Goal: Find specific page/section: Find specific page/section

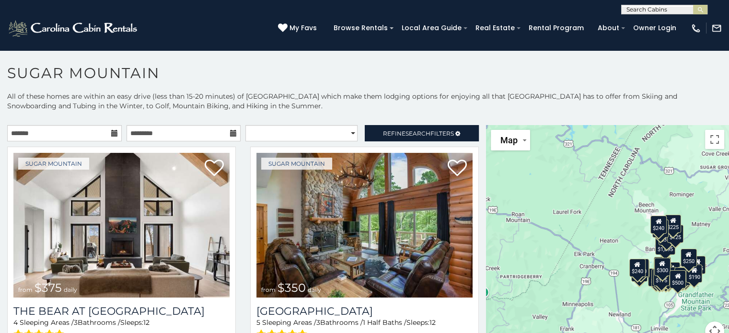
scroll to position [5, 0]
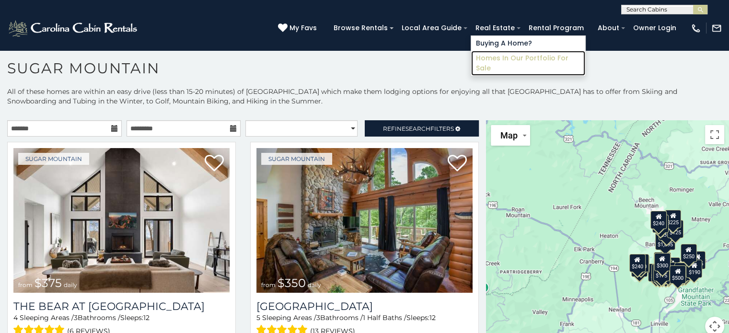
click at [507, 58] on link "Homes in Our Portfolio For Sale" at bounding box center [528, 63] width 114 height 25
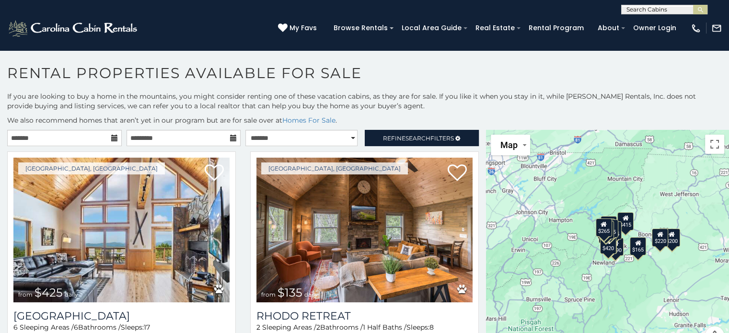
scroll to position [5, 0]
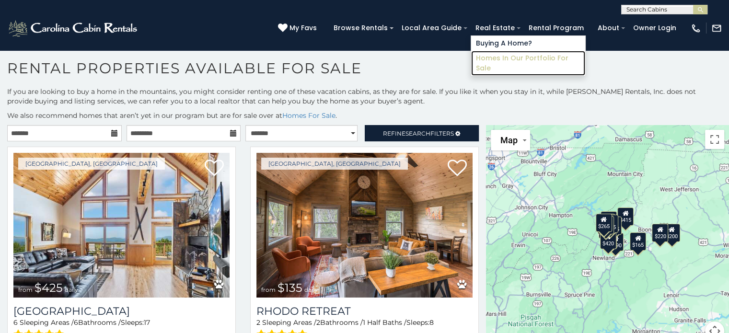
click at [499, 56] on link "Homes in Our Portfolio For Sale" at bounding box center [528, 63] width 114 height 25
